Goal: Obtain resource: Download file/media

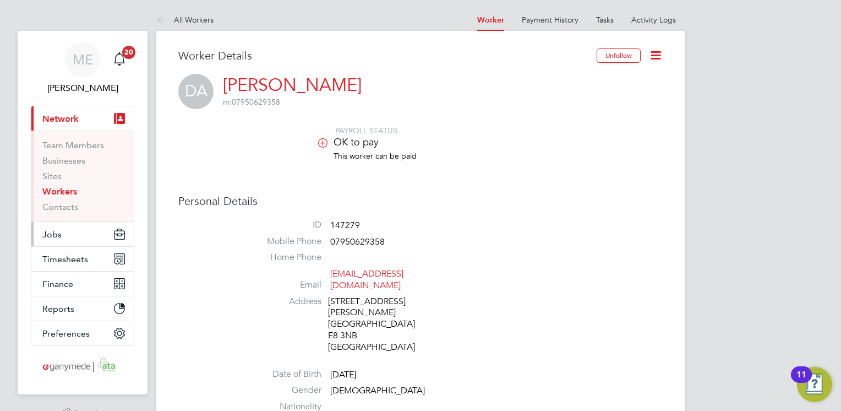
click at [59, 236] on span "Jobs" at bounding box center [51, 234] width 19 height 10
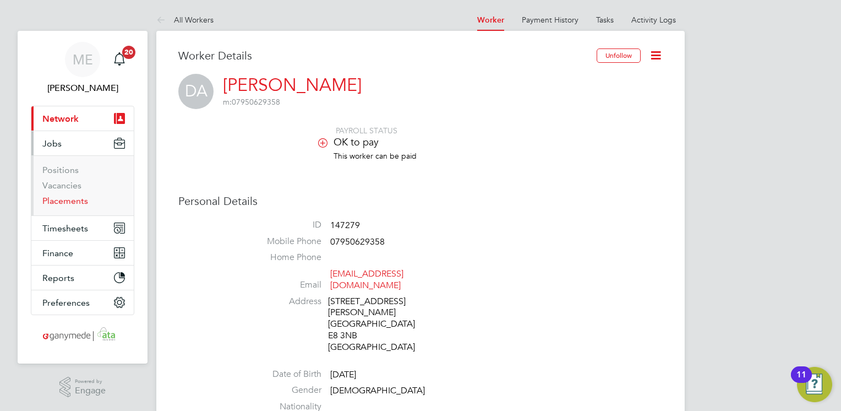
click at [72, 203] on link "Placements" at bounding box center [65, 200] width 46 height 10
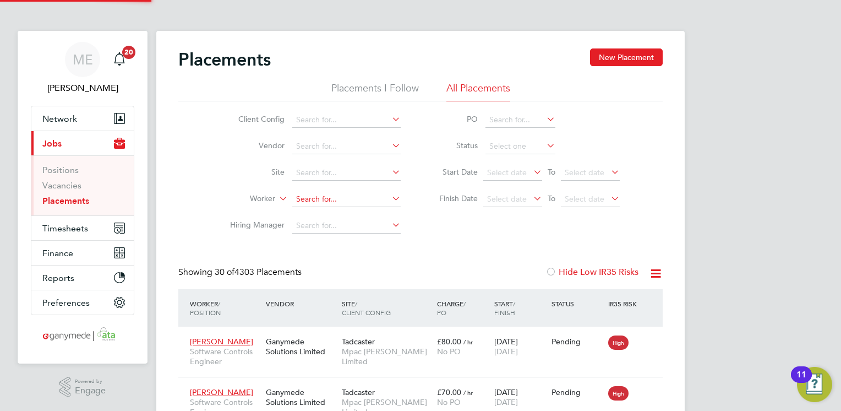
click at [310, 196] on input at bounding box center [346, 199] width 108 height 15
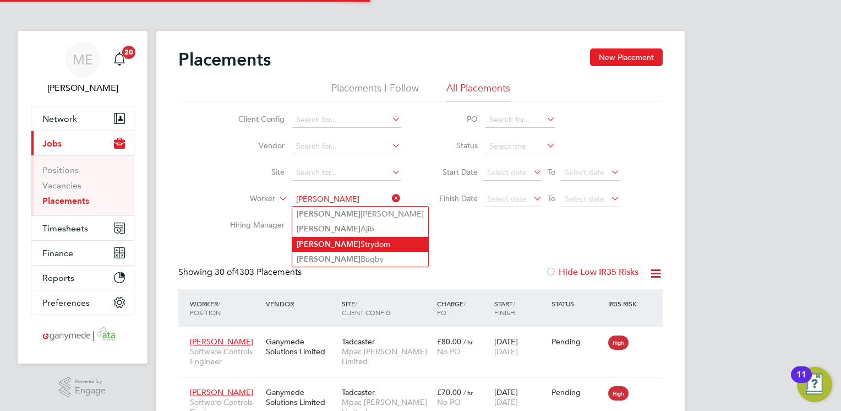
click at [320, 245] on li "[PERSON_NAME]" at bounding box center [360, 244] width 136 height 15
type input "[PERSON_NAME]"
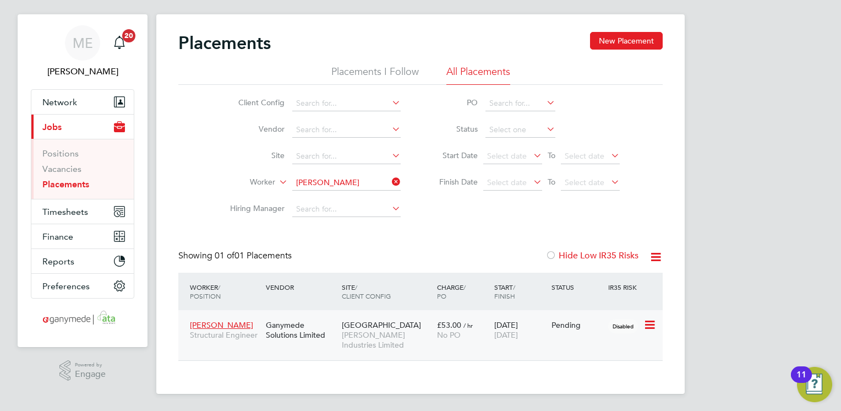
click at [203, 320] on span "[PERSON_NAME]" at bounding box center [221, 325] width 63 height 10
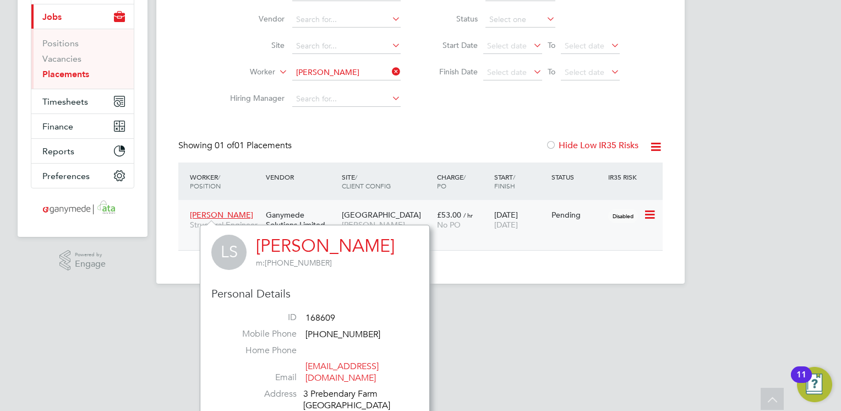
click at [442, 247] on div "[PERSON_NAME] Structural Engineer Ganymede Solutions Limited Railway Road [PERS…" at bounding box center [420, 225] width 484 height 50
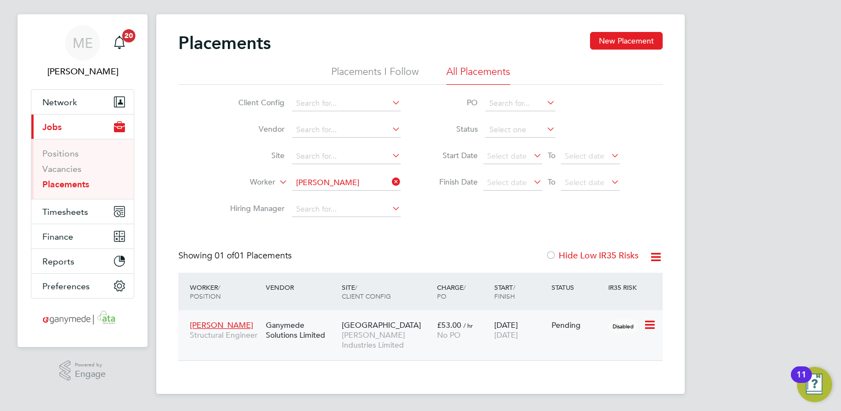
click at [286, 342] on div "Ganymede Solutions Limited" at bounding box center [301, 329] width 76 height 31
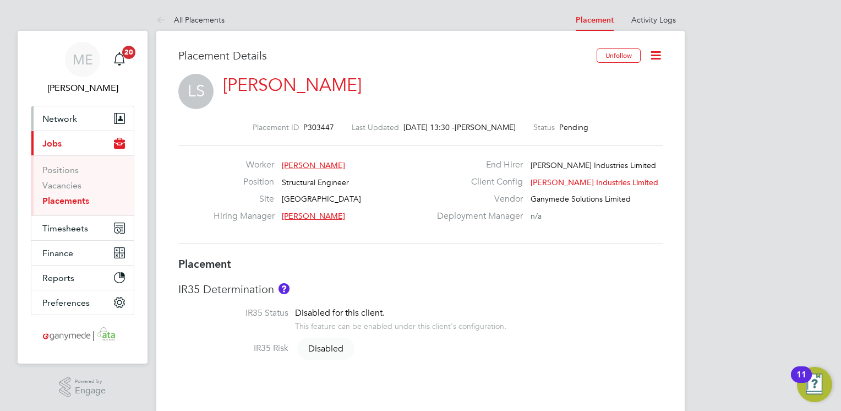
click at [62, 116] on span "Network" at bounding box center [59, 118] width 35 height 10
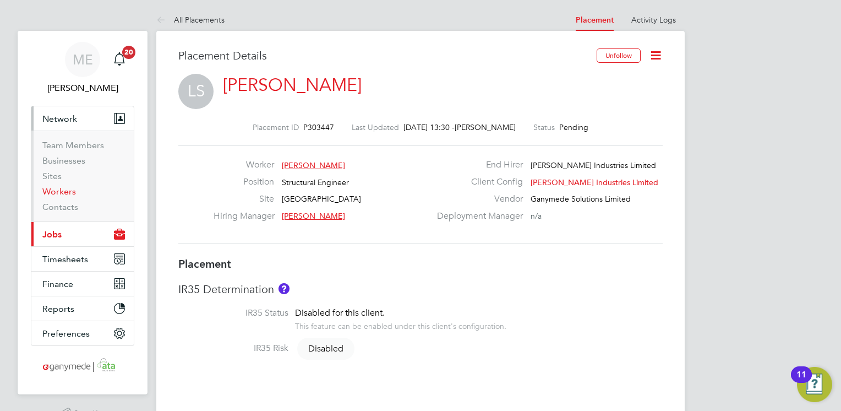
click at [66, 193] on link "Workers" at bounding box center [59, 191] width 34 height 10
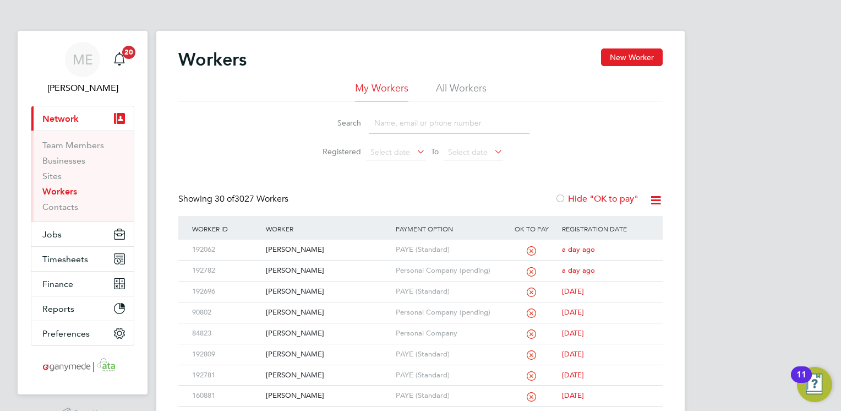
click at [375, 122] on input at bounding box center [449, 122] width 161 height 21
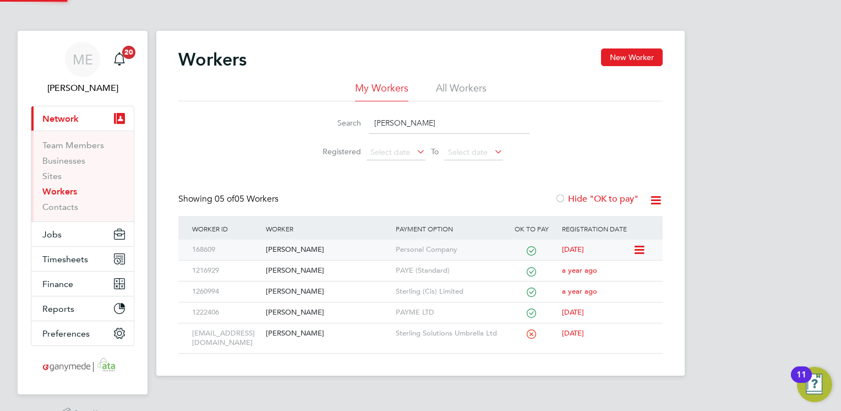
type input "[PERSON_NAME]"
click at [344, 250] on div "[PERSON_NAME]" at bounding box center [327, 249] width 129 height 20
click at [303, 248] on div "[PERSON_NAME]" at bounding box center [327, 249] width 129 height 20
click at [69, 228] on button "Jobs" at bounding box center [82, 234] width 102 height 24
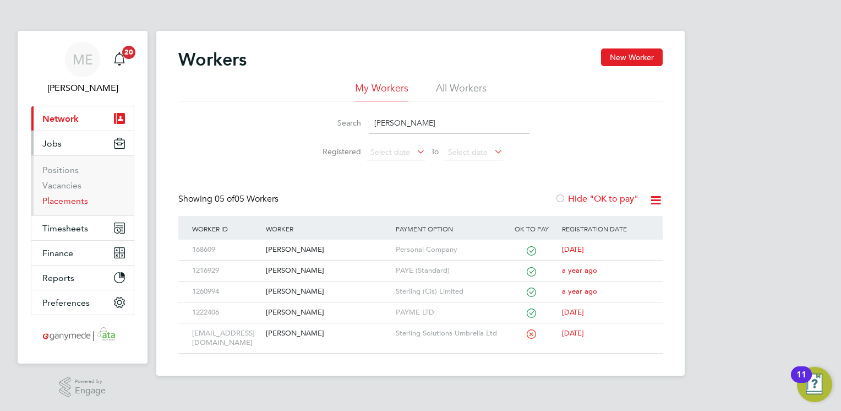
click at [75, 200] on link "Placements" at bounding box center [65, 200] width 46 height 10
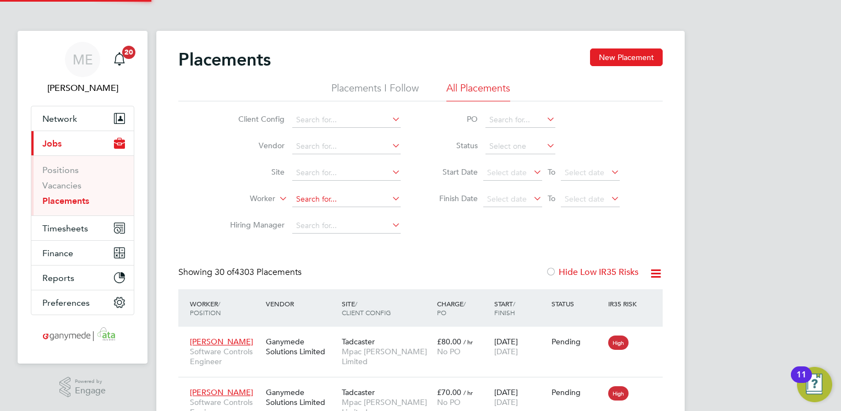
scroll to position [31, 76]
click at [307, 196] on input at bounding box center [346, 199] width 108 height 15
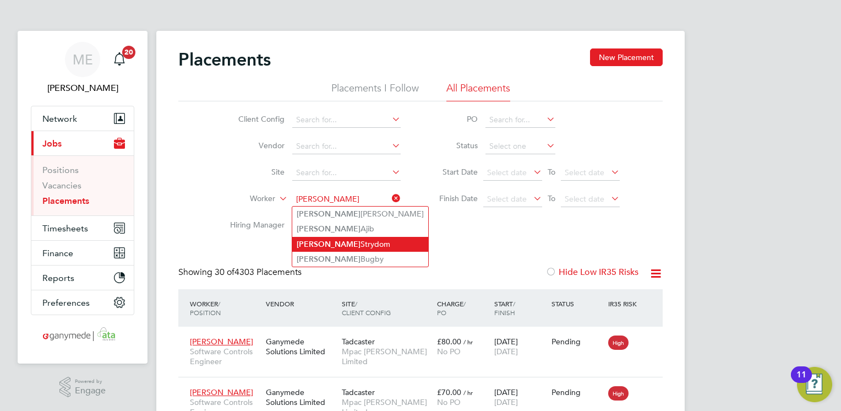
click at [314, 244] on b "[PERSON_NAME]" at bounding box center [329, 243] width 64 height 9
type input "[PERSON_NAME]"
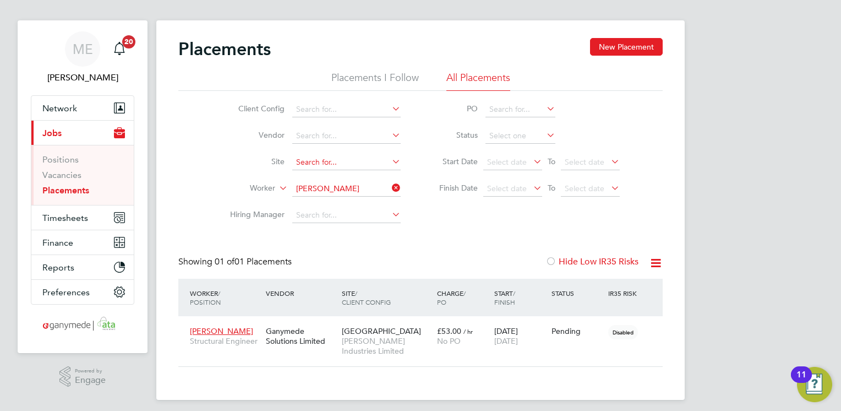
scroll to position [17, 0]
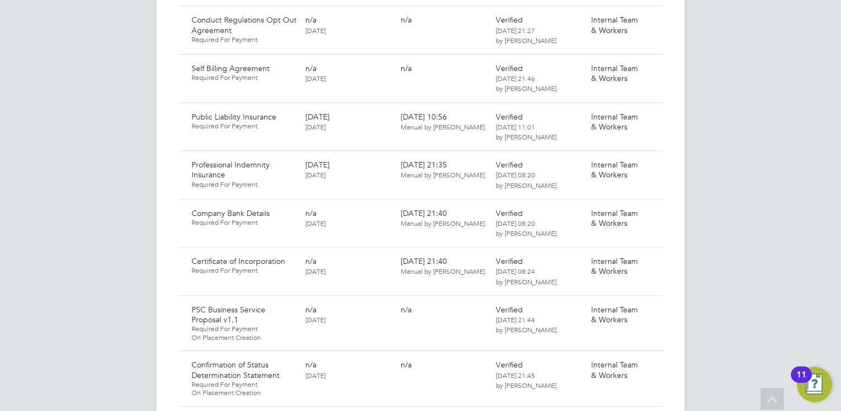
scroll to position [1046, 0]
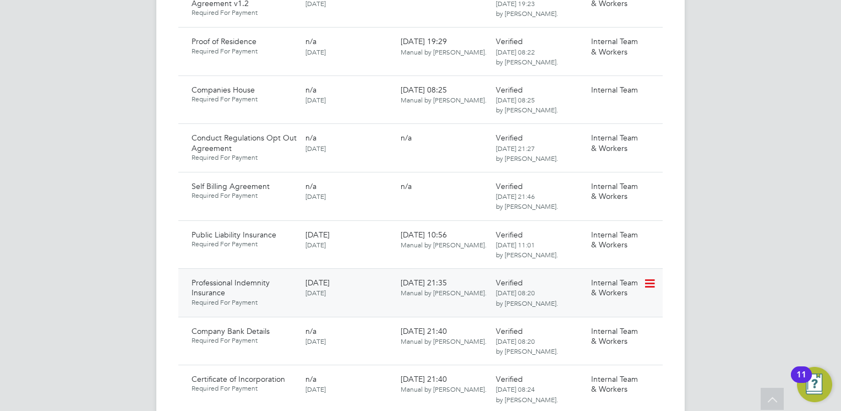
click at [653, 277] on icon at bounding box center [648, 283] width 11 height 13
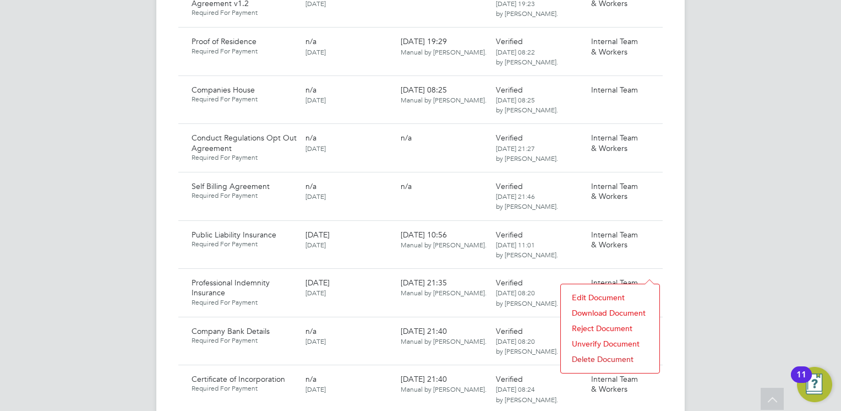
click at [601, 307] on li "Download Document" at bounding box center [609, 312] width 87 height 15
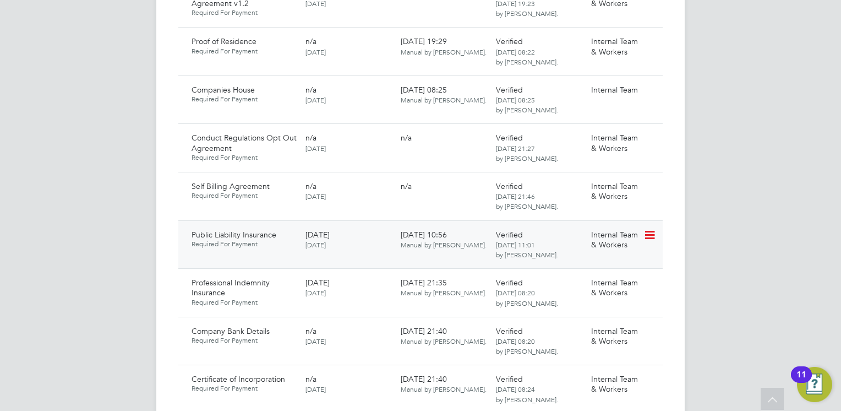
click at [650, 228] on icon at bounding box center [648, 234] width 11 height 13
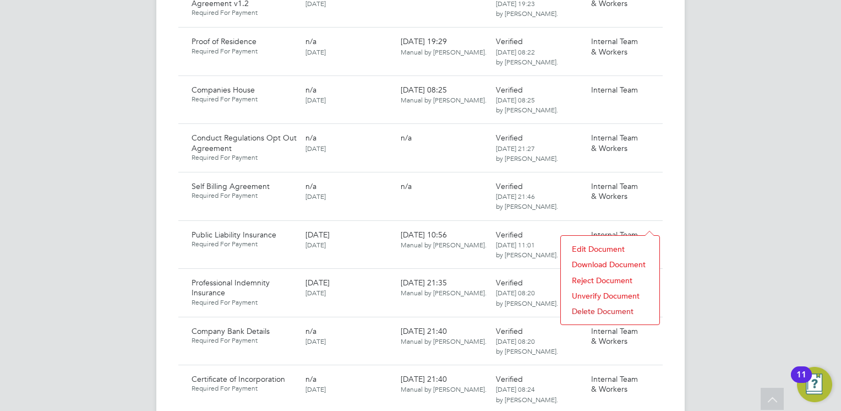
click at [610, 265] on li "Download Document" at bounding box center [609, 263] width 87 height 15
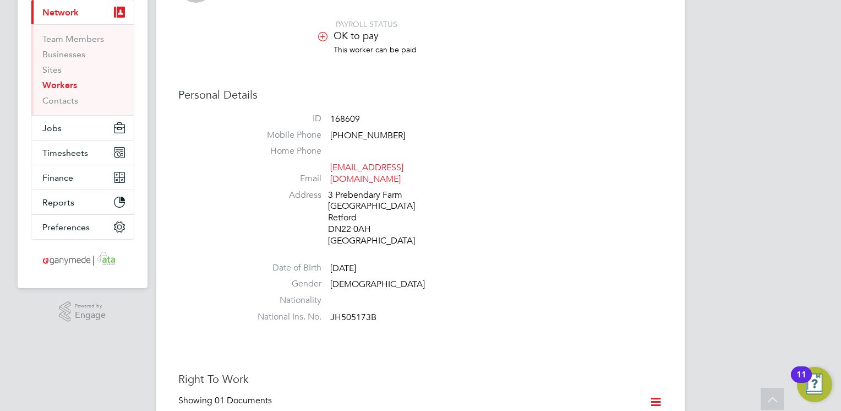
scroll to position [0, 0]
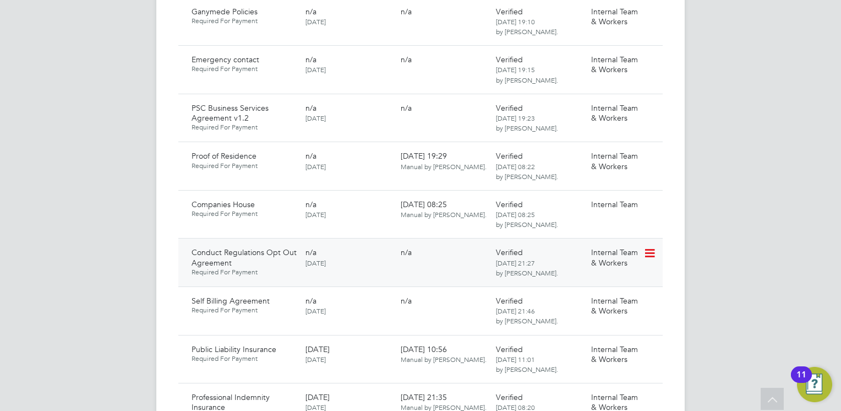
scroll to position [991, 0]
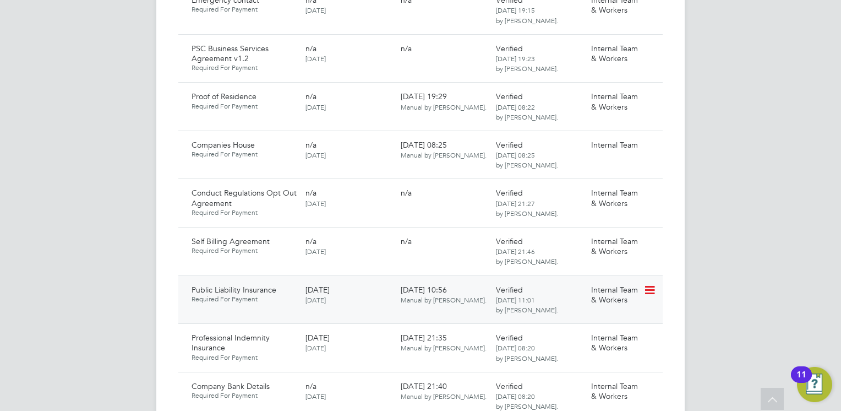
click at [646, 283] on icon at bounding box center [648, 289] width 11 height 13
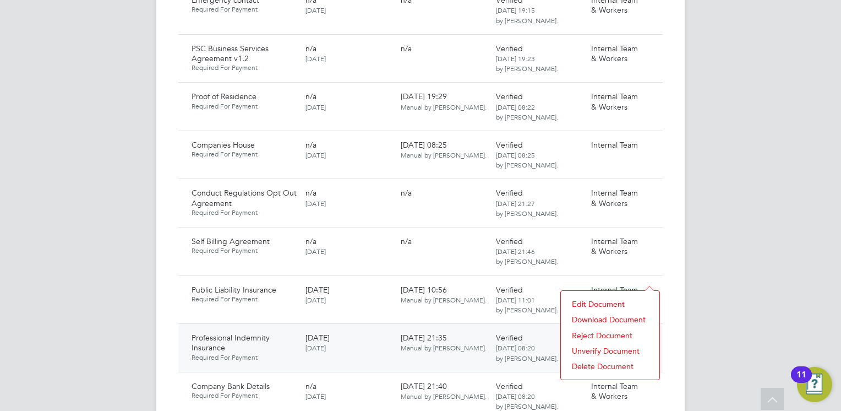
click at [595, 318] on li "Download Document" at bounding box center [609, 318] width 87 height 15
